Goal: Task Accomplishment & Management: Complete application form

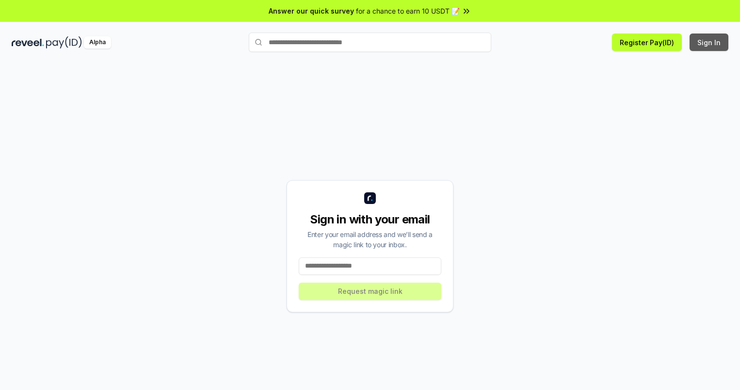
click at [710, 42] on button "Sign In" at bounding box center [709, 41] width 39 height 17
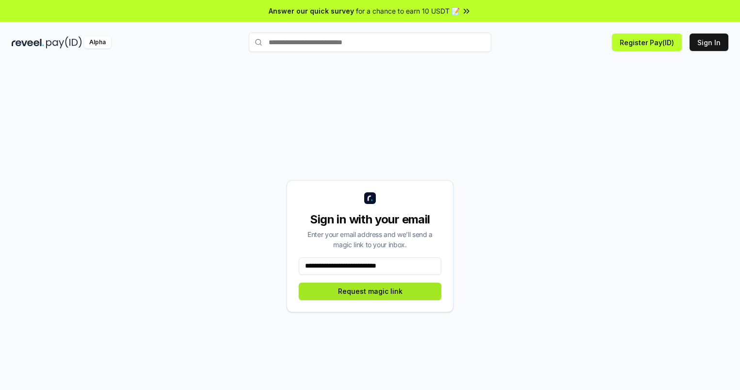
type input "**********"
click at [370, 291] on button "Request magic link" at bounding box center [370, 290] width 143 height 17
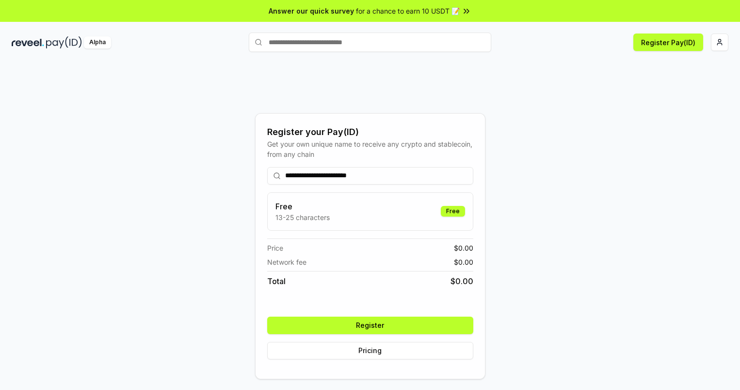
click at [370, 325] on button "Register" at bounding box center [370, 324] width 206 height 17
